Goal: Task Accomplishment & Management: Use online tool/utility

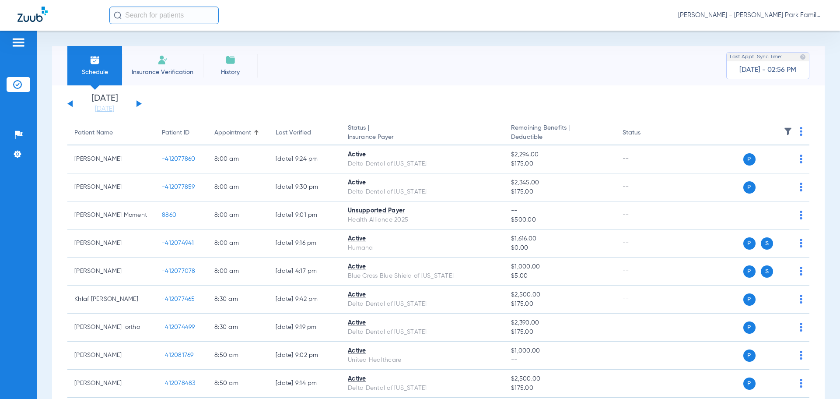
click at [139, 102] on button at bounding box center [139, 103] width 5 height 7
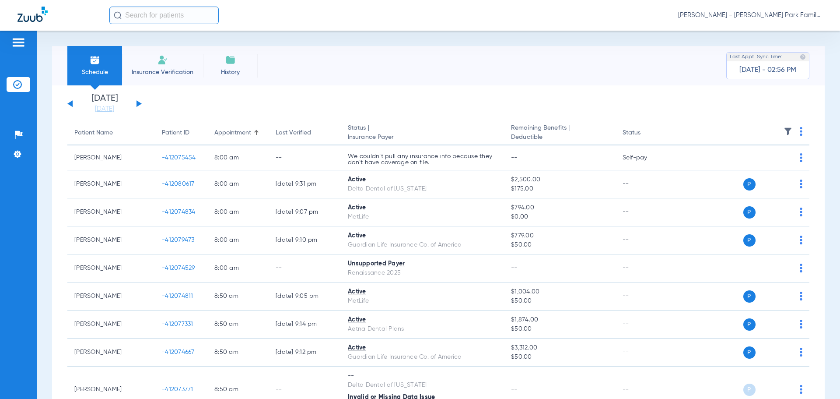
click at [784, 128] on img at bounding box center [788, 131] width 9 height 9
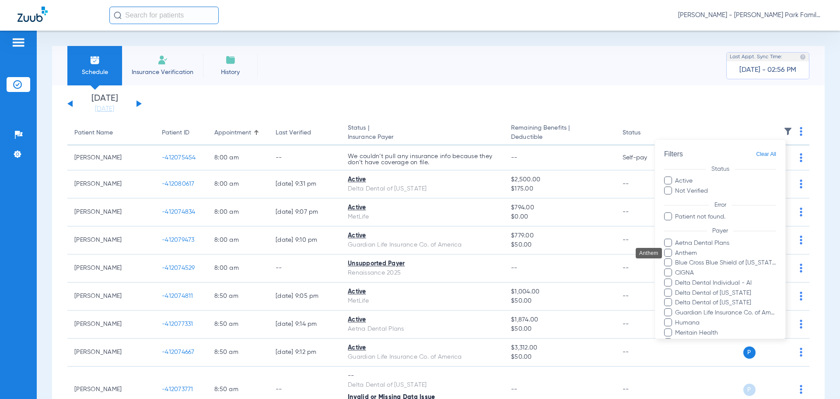
scroll to position [170, 0]
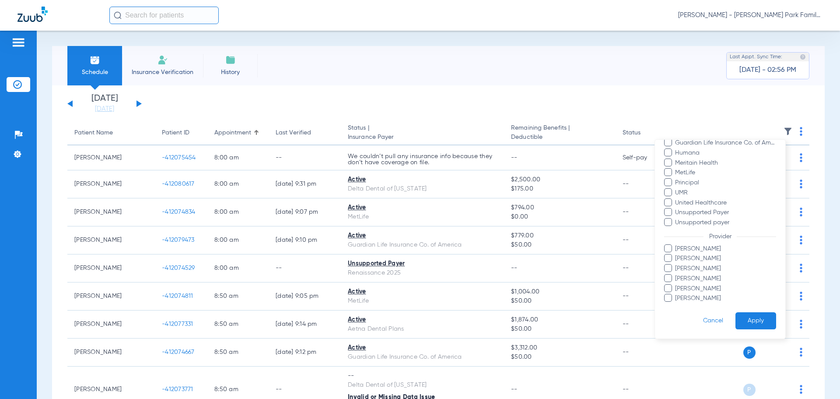
click at [716, 267] on span "[PERSON_NAME]" at bounding box center [726, 268] width 102 height 9
click at [677, 274] on input "[PERSON_NAME]" at bounding box center [677, 274] width 0 height 0
click at [754, 323] on button "Apply" at bounding box center [756, 320] width 41 height 17
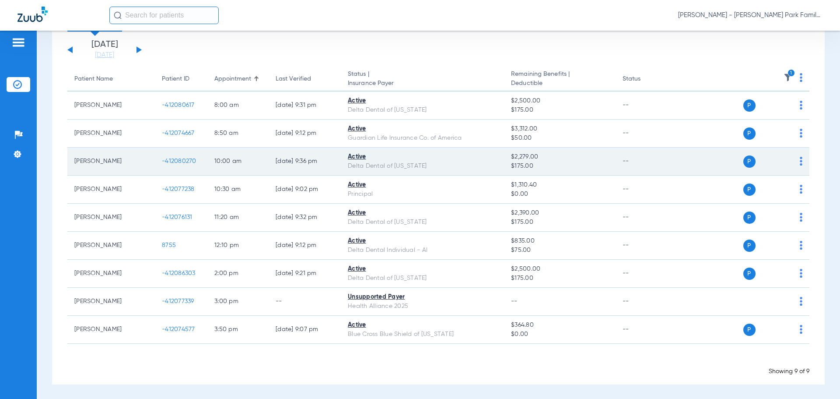
scroll to position [55, 0]
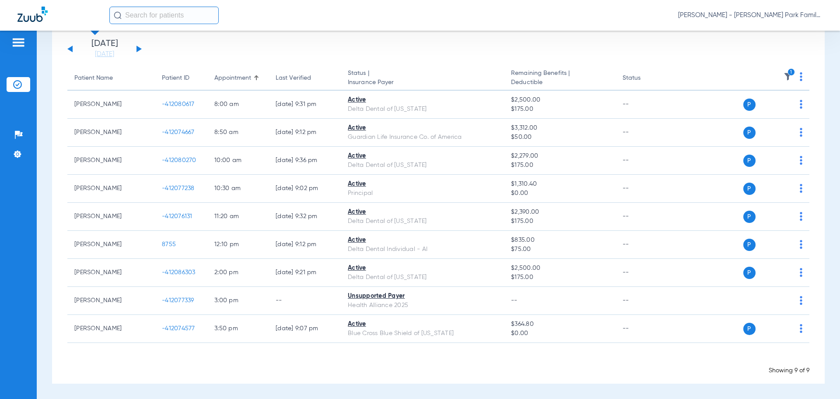
click at [784, 76] on img at bounding box center [788, 76] width 9 height 9
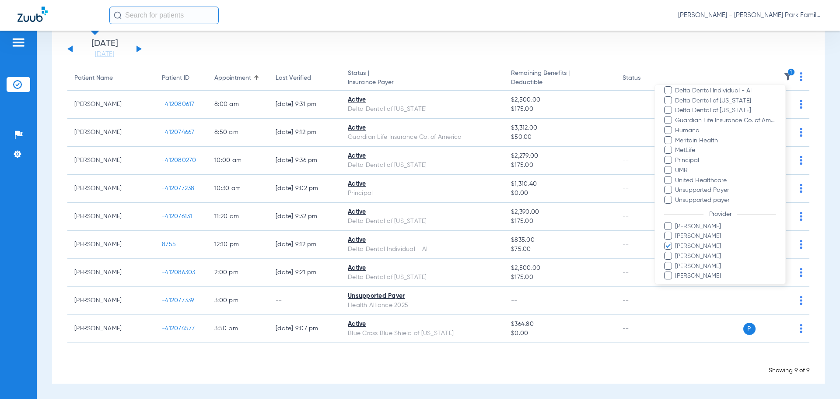
scroll to position [170, 0]
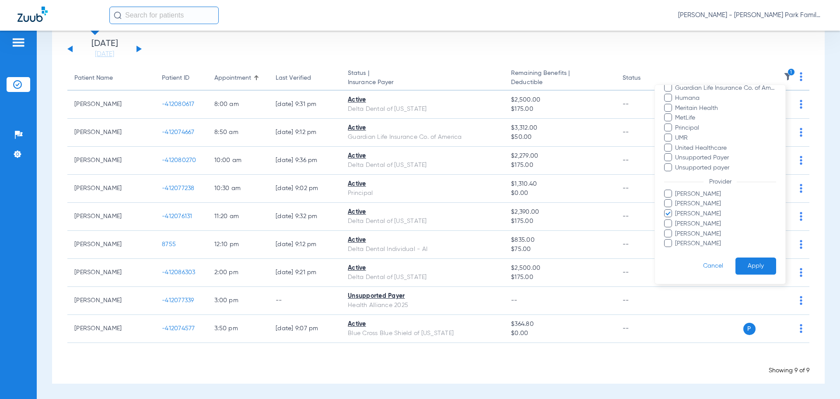
click at [671, 215] on span at bounding box center [668, 213] width 8 height 8
click at [677, 220] on input "[PERSON_NAME]" at bounding box center [677, 220] width 0 height 0
click at [671, 207] on span at bounding box center [668, 203] width 8 height 8
click at [677, 210] on input "[PERSON_NAME]" at bounding box center [677, 210] width 0 height 0
click at [745, 260] on button "Apply" at bounding box center [756, 265] width 41 height 17
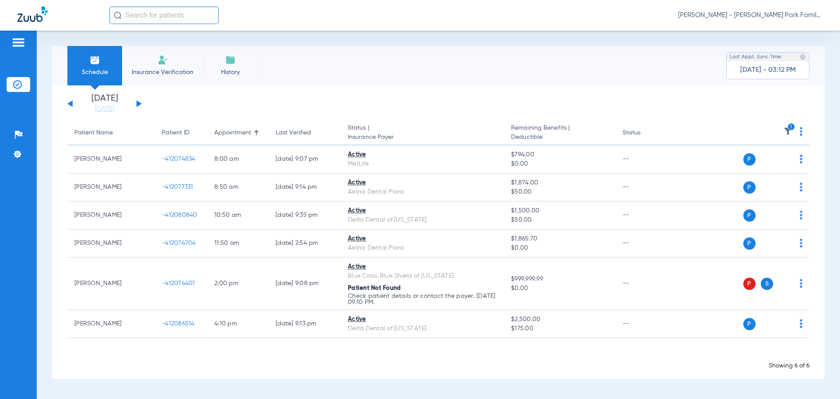
click at [789, 130] on icon "1" at bounding box center [792, 127] width 8 height 8
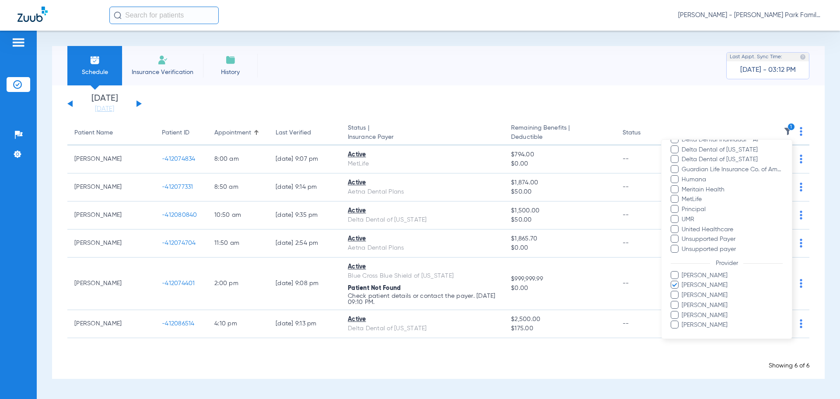
scroll to position [170, 0]
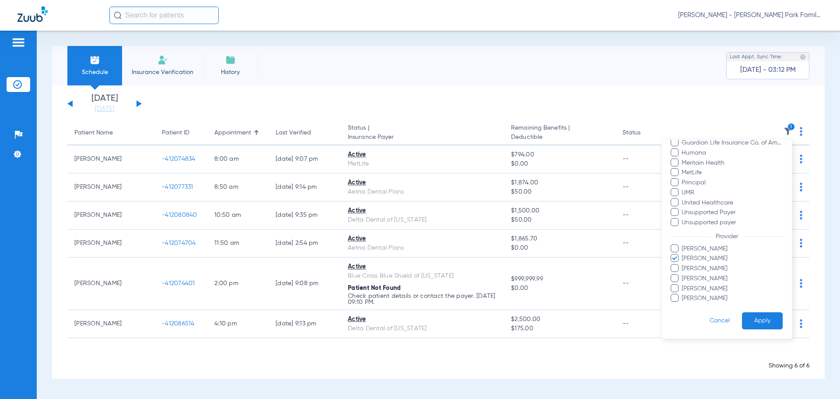
click at [674, 258] on span at bounding box center [675, 258] width 8 height 8
click at [683, 264] on input "[PERSON_NAME]" at bounding box center [683, 264] width 0 height 0
click at [766, 320] on button "Apply" at bounding box center [762, 320] width 41 height 17
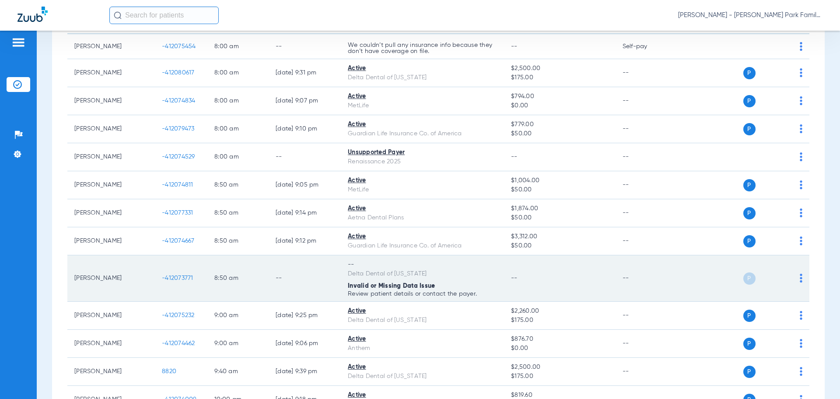
scroll to position [131, 0]
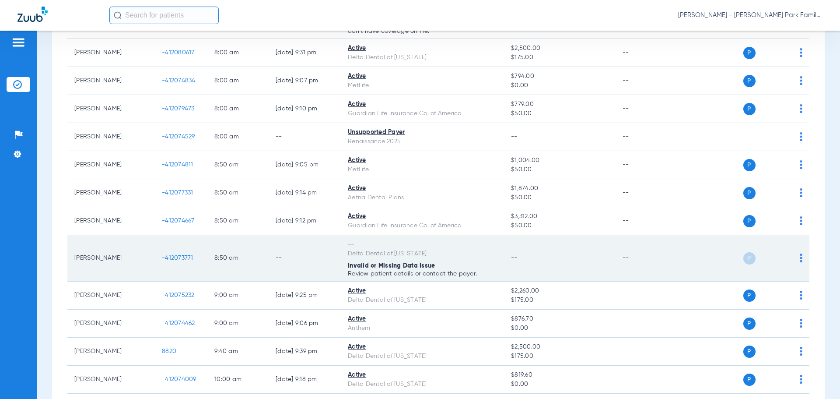
click at [177, 258] on span "-412073771" at bounding box center [178, 258] width 32 height 6
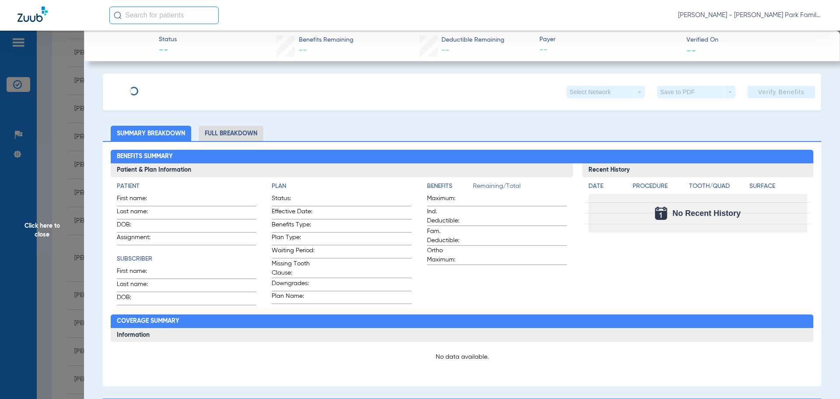
type input "[PERSON_NAME]"
type input "Miles"
type input "[DATE]"
type input "2024000088881"
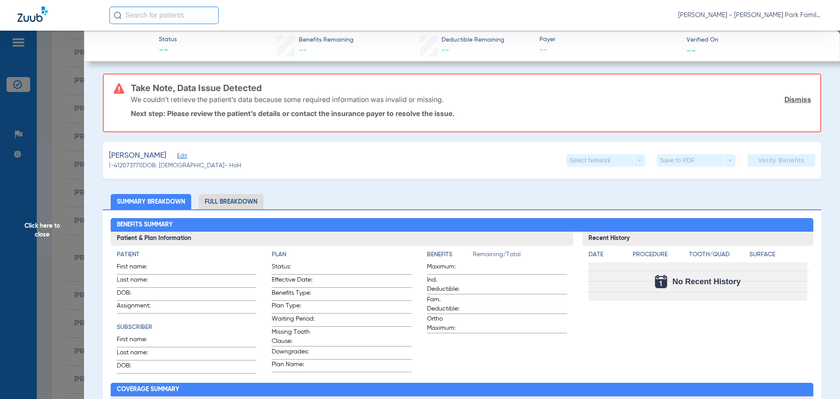
click at [177, 157] on span "Edit" at bounding box center [181, 157] width 8 height 8
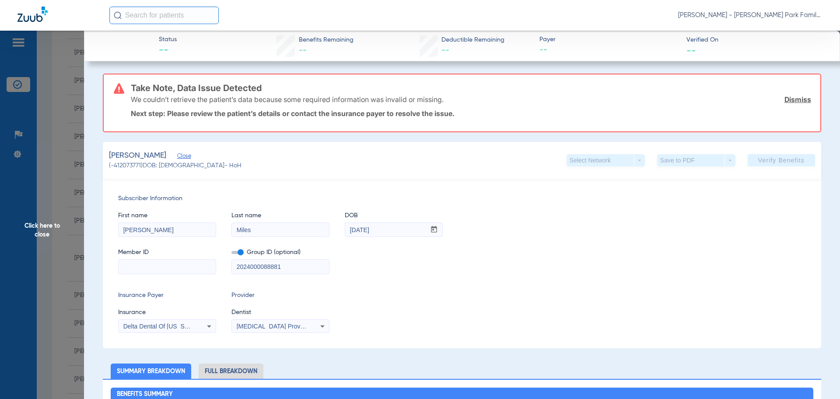
click at [135, 268] on input at bounding box center [167, 267] width 97 height 14
click at [149, 261] on input at bounding box center [167, 267] width 97 height 14
paste input "08032141431"
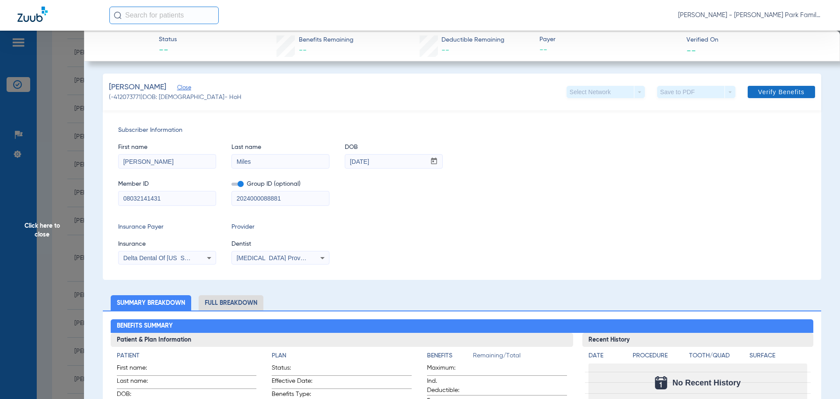
type input "08032141431"
click at [772, 95] on span "Verify Benefits" at bounding box center [782, 91] width 46 height 7
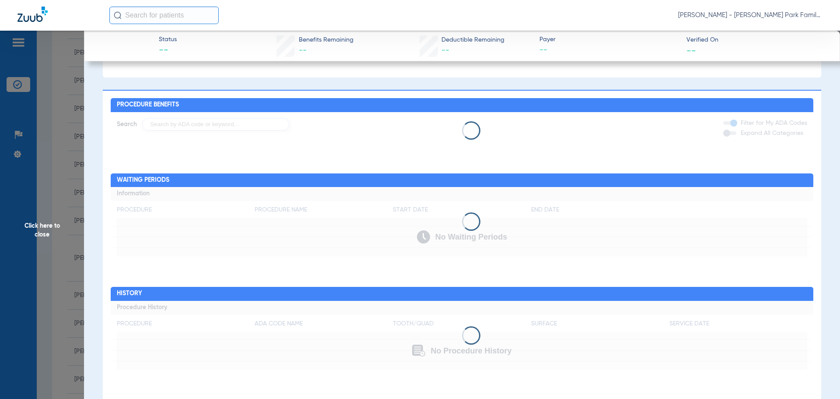
scroll to position [0, 0]
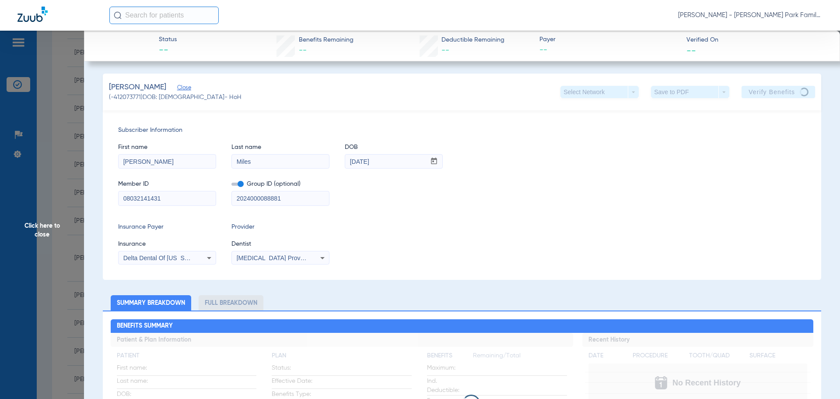
click at [43, 233] on span "Click here to close" at bounding box center [42, 230] width 84 height 399
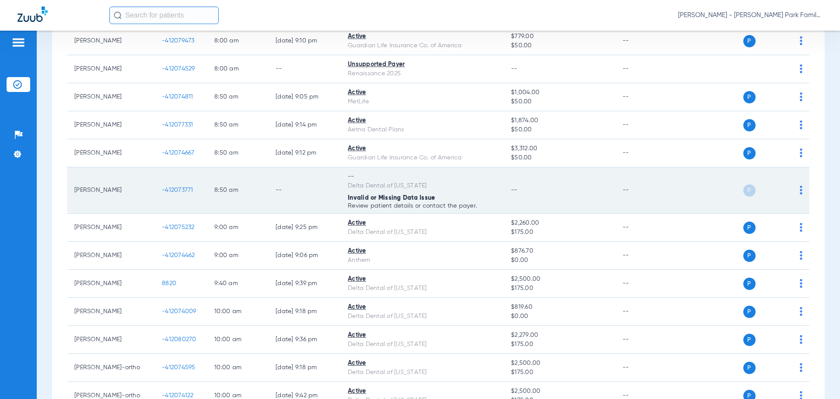
scroll to position [219, 0]
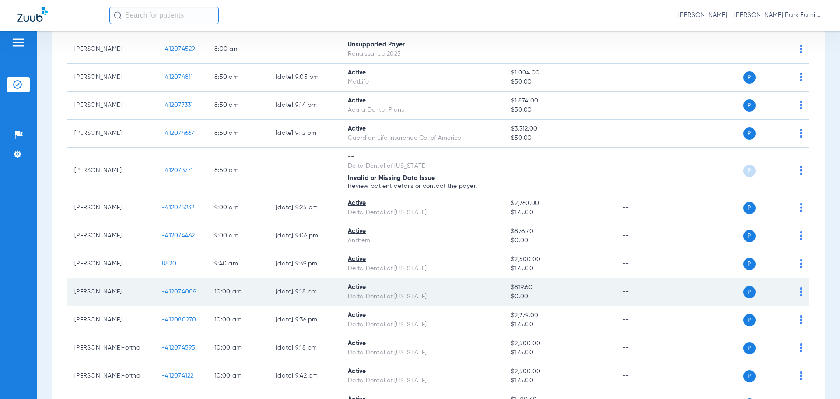
click at [184, 291] on span "-412074009" at bounding box center [179, 291] width 35 height 6
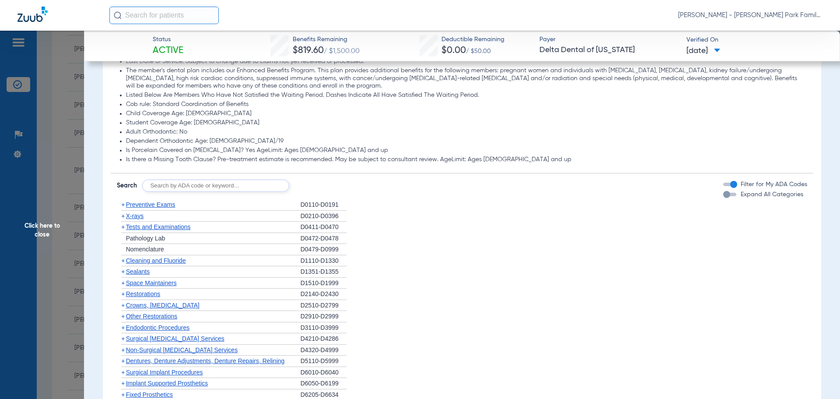
scroll to position [569, 0]
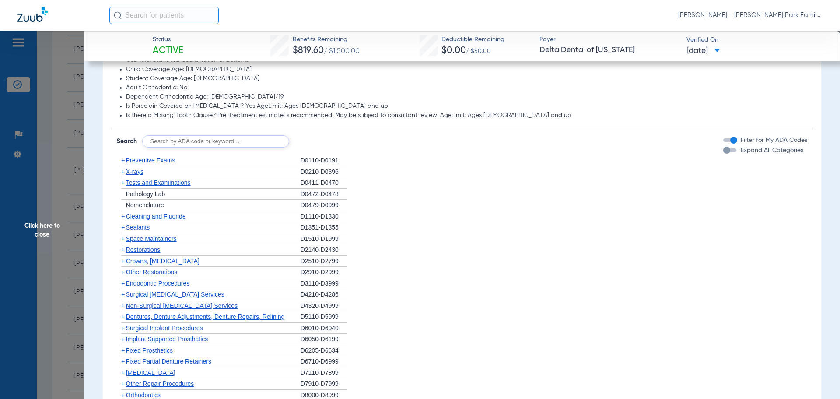
click at [123, 172] on span "+" at bounding box center [123, 171] width 4 height 7
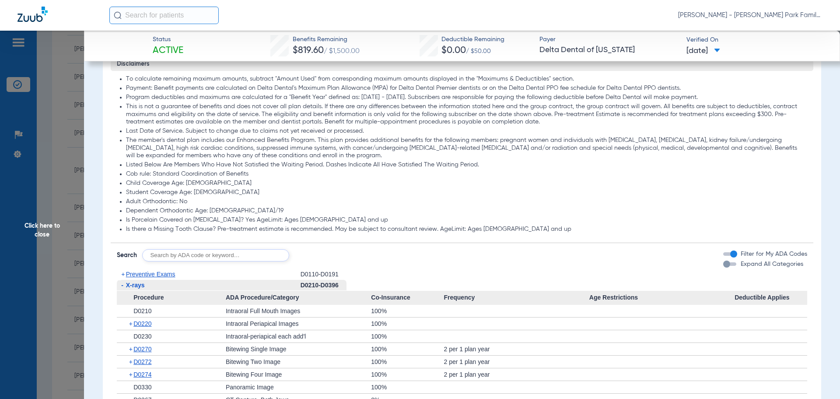
scroll to position [0, 0]
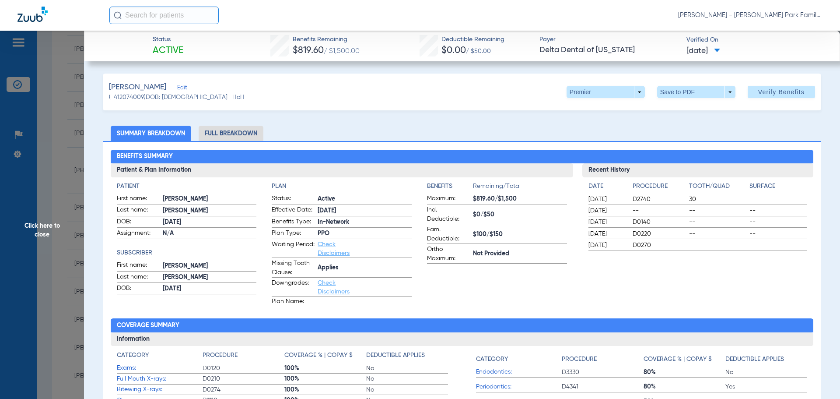
click at [52, 214] on span "Click here to close" at bounding box center [42, 230] width 84 height 399
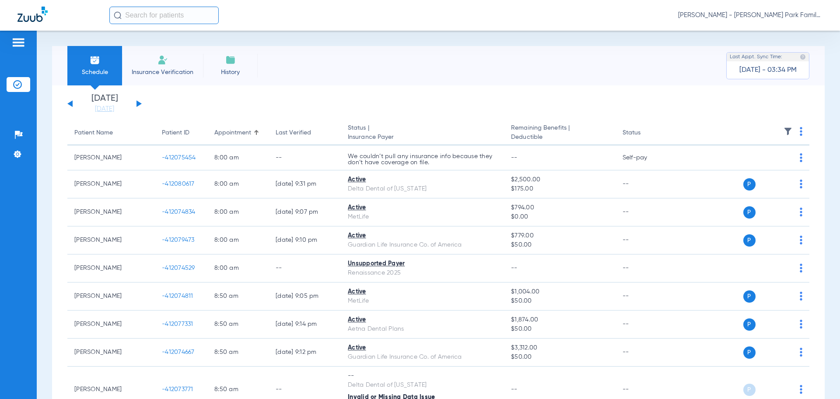
click at [784, 130] on img at bounding box center [788, 131] width 9 height 9
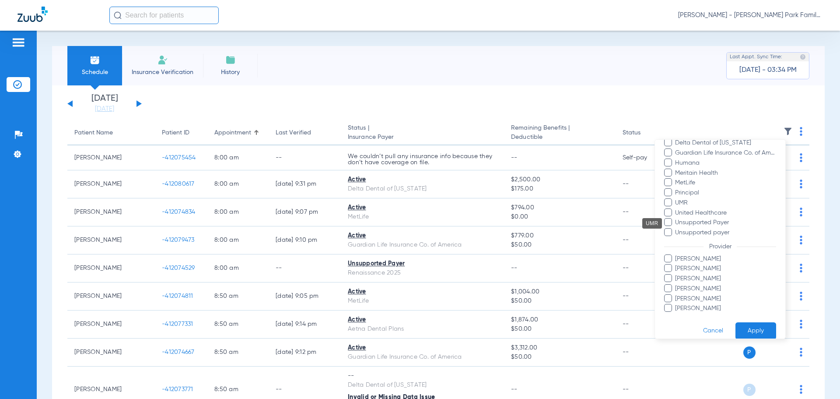
scroll to position [170, 0]
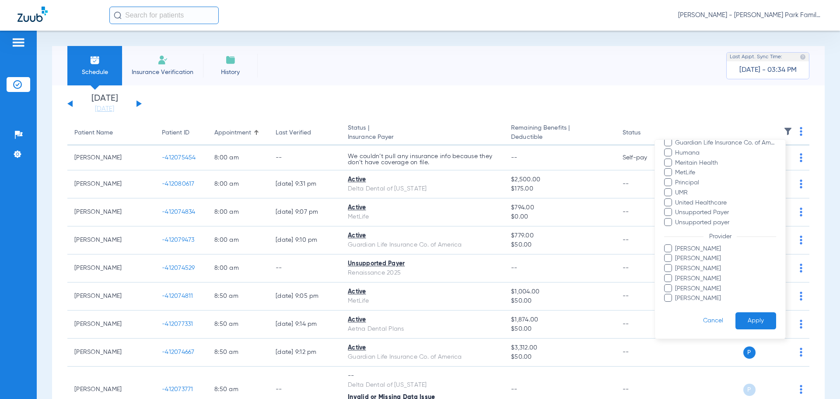
click at [668, 257] on span at bounding box center [668, 258] width 8 height 8
click at [677, 264] on input "[PERSON_NAME]" at bounding box center [677, 264] width 0 height 0
click at [669, 270] on span at bounding box center [668, 268] width 8 height 8
click at [677, 274] on input "[PERSON_NAME]" at bounding box center [677, 274] width 0 height 0
click at [670, 276] on span at bounding box center [668, 278] width 8 height 8
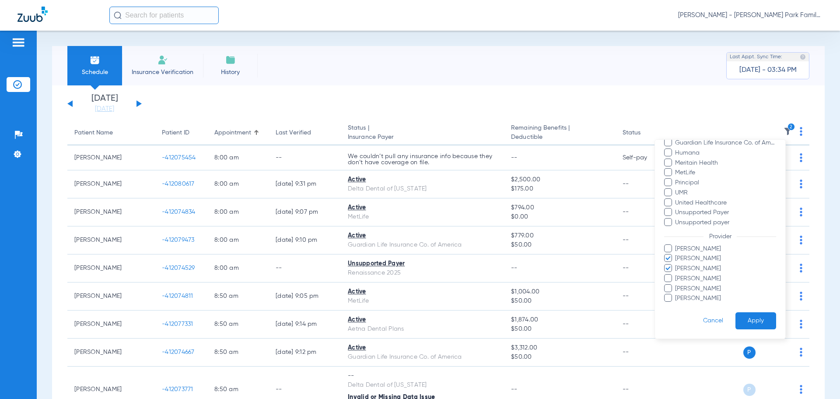
click at [677, 284] on input "[PERSON_NAME]" at bounding box center [677, 284] width 0 height 0
click at [718, 322] on button "Cancel" at bounding box center [713, 320] width 45 height 17
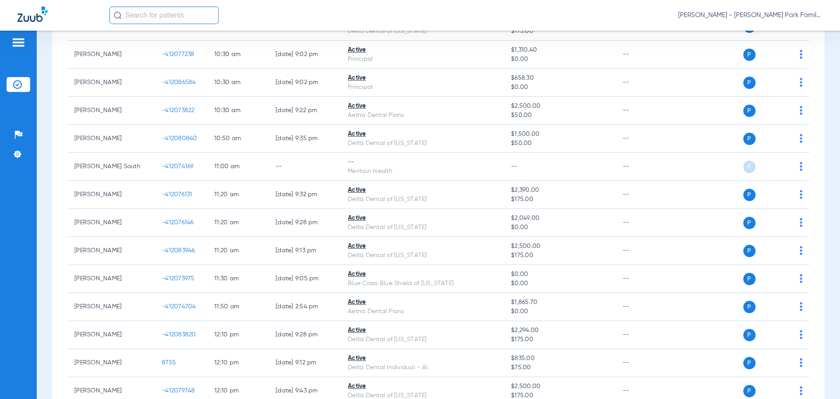
scroll to position [569, 0]
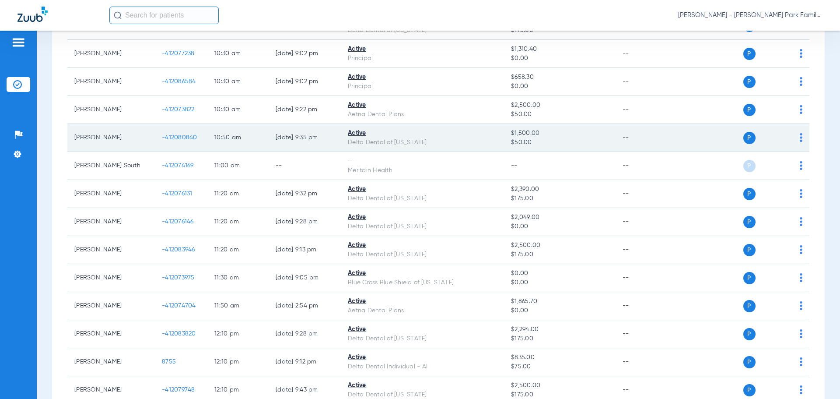
click at [184, 137] on span "-412080840" at bounding box center [179, 137] width 35 height 6
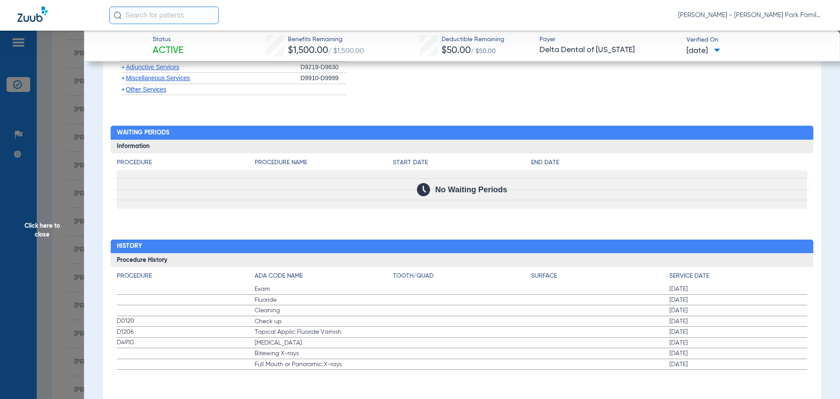
scroll to position [920, 0]
click at [55, 216] on span "Click here to close" at bounding box center [42, 230] width 84 height 399
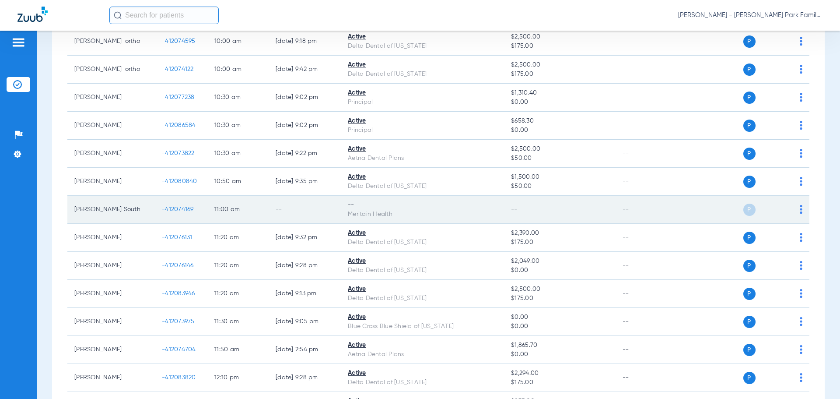
scroll to position [569, 0]
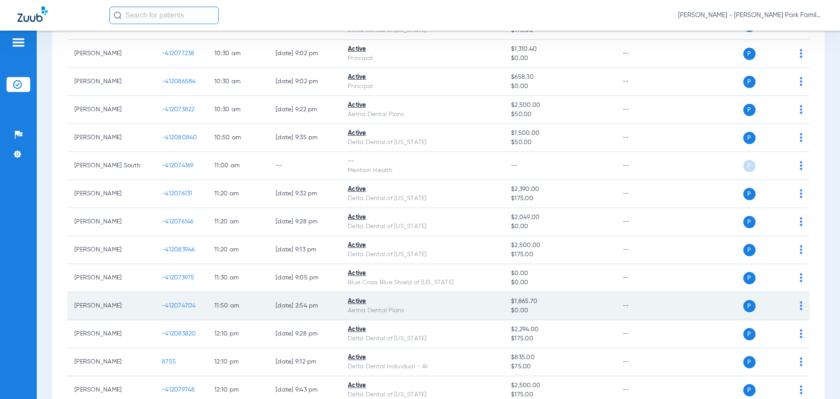
click at [185, 303] on span "-412074704" at bounding box center [179, 305] width 34 height 6
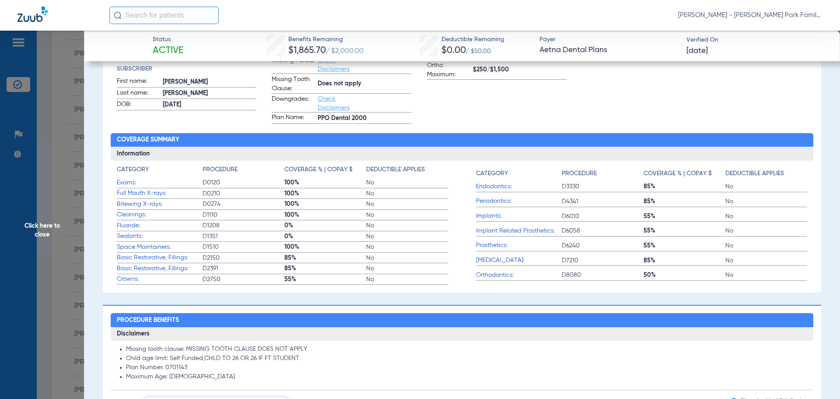
scroll to position [446, 0]
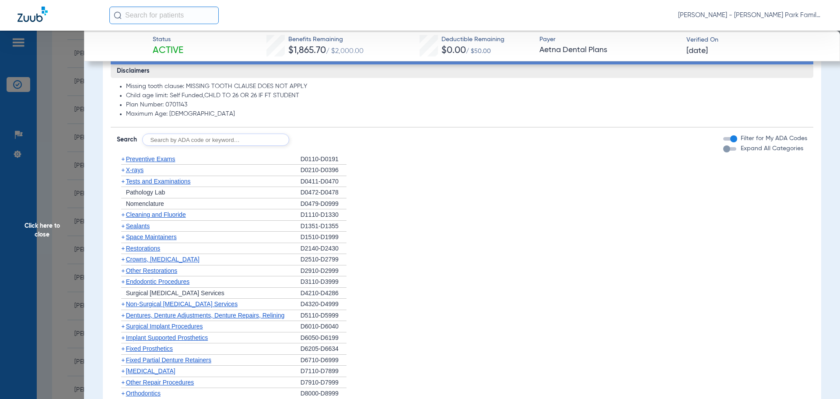
click at [121, 172] on span "+" at bounding box center [123, 169] width 4 height 7
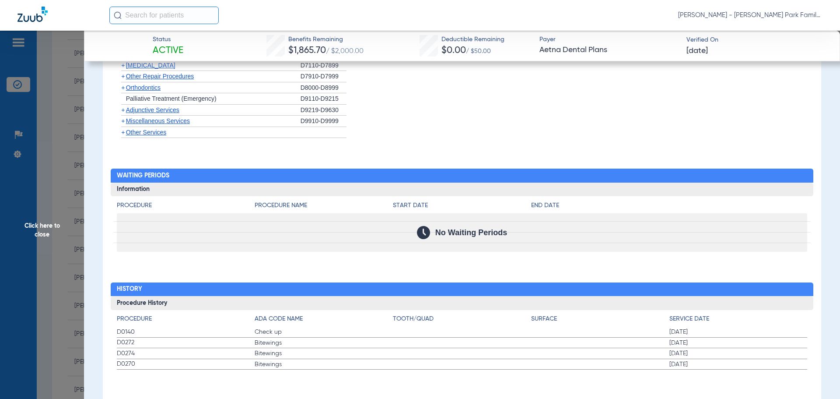
scroll to position [0, 0]
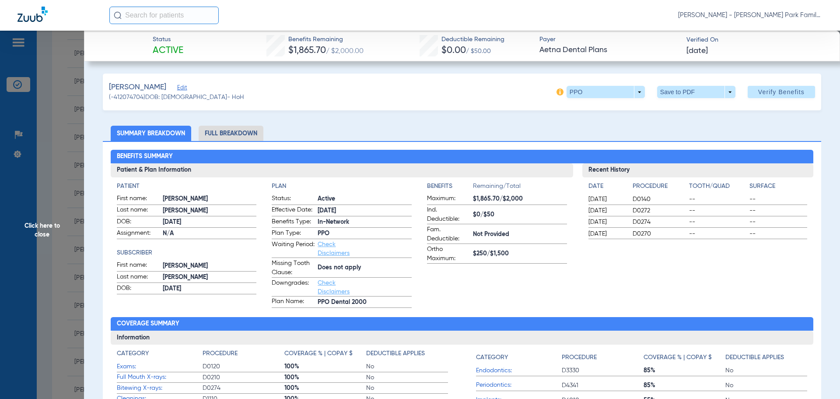
click at [48, 235] on span "Click here to close" at bounding box center [42, 230] width 84 height 399
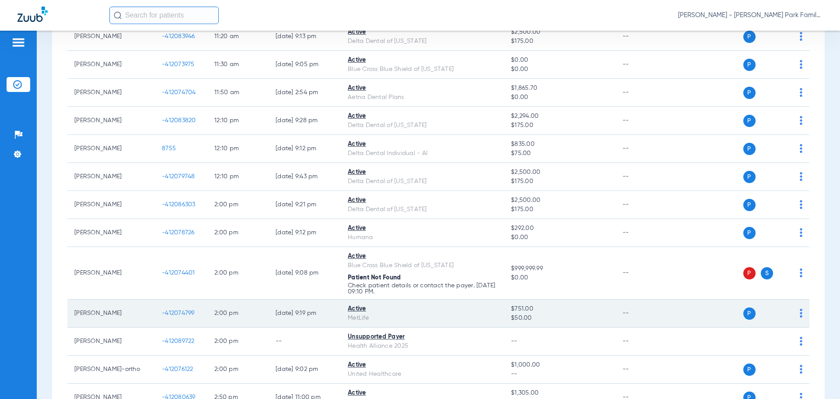
scroll to position [788, 0]
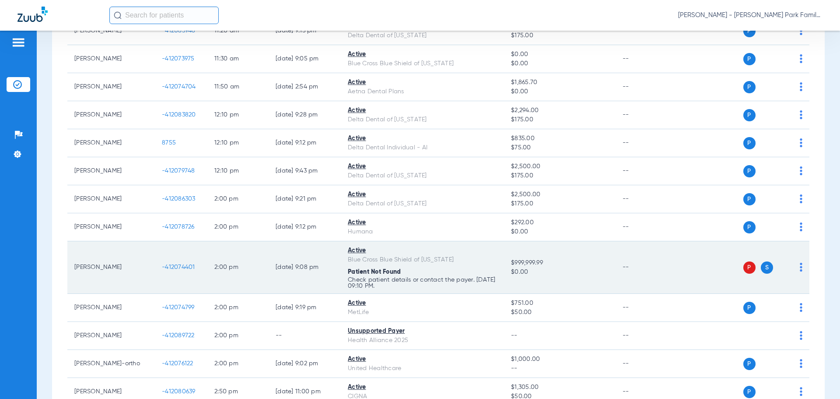
click at [168, 268] on span "-412074401" at bounding box center [178, 267] width 33 height 6
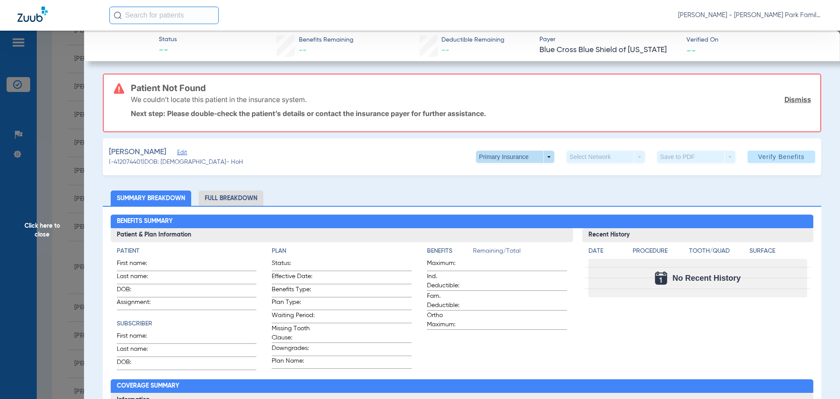
click at [507, 154] on span at bounding box center [515, 156] width 21 height 21
click at [502, 196] on button "Secondary Insurance" at bounding box center [506, 192] width 72 height 18
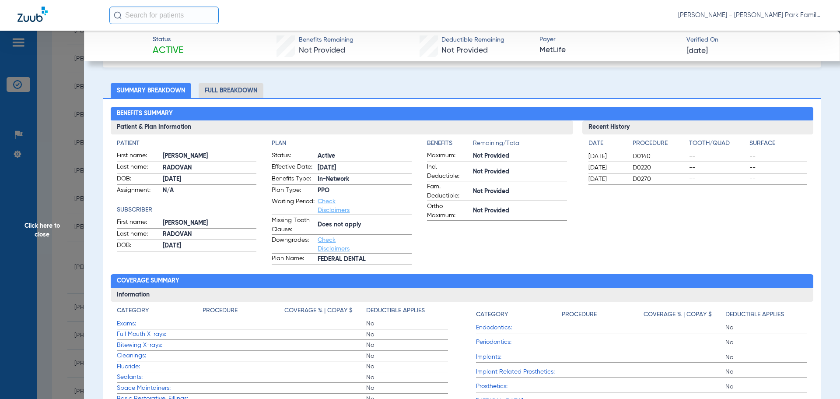
scroll to position [0, 0]
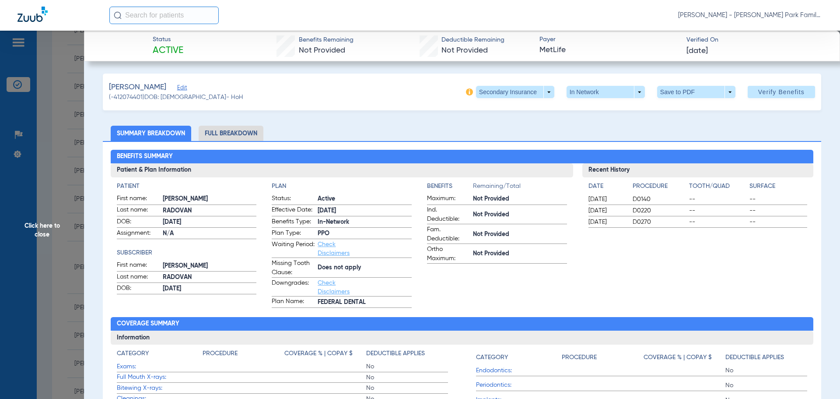
click at [319, 84] on div "[PERSON_NAME] (-412074401) DOB: [DEMOGRAPHIC_DATA] - HoH Secondary Insurance ar…" at bounding box center [462, 92] width 719 height 37
click at [50, 226] on span "Click here to close" at bounding box center [42, 230] width 84 height 399
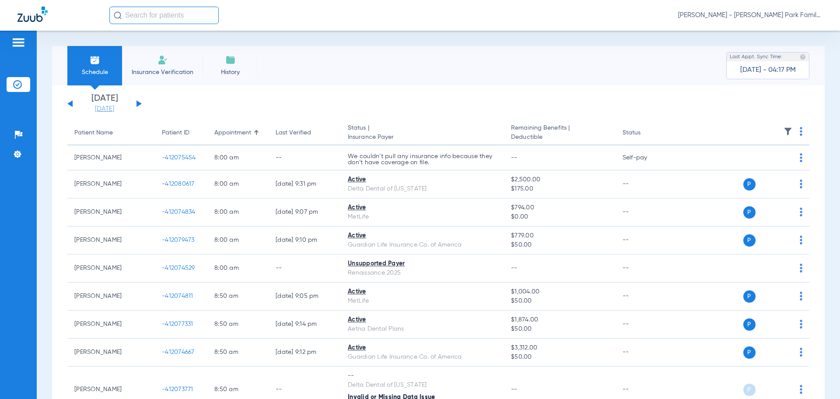
click at [108, 105] on link "[DATE]" at bounding box center [104, 109] width 53 height 9
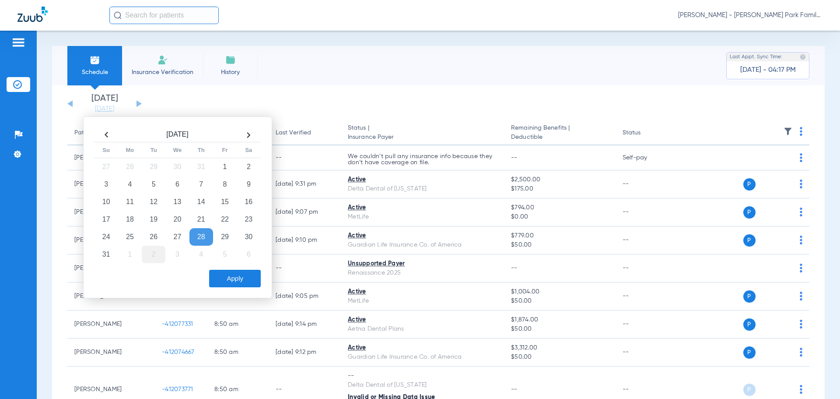
click at [155, 260] on td "2" at bounding box center [154, 255] width 24 height 18
click at [239, 279] on button "Apply" at bounding box center [235, 279] width 52 height 18
